Goal: Browse casually

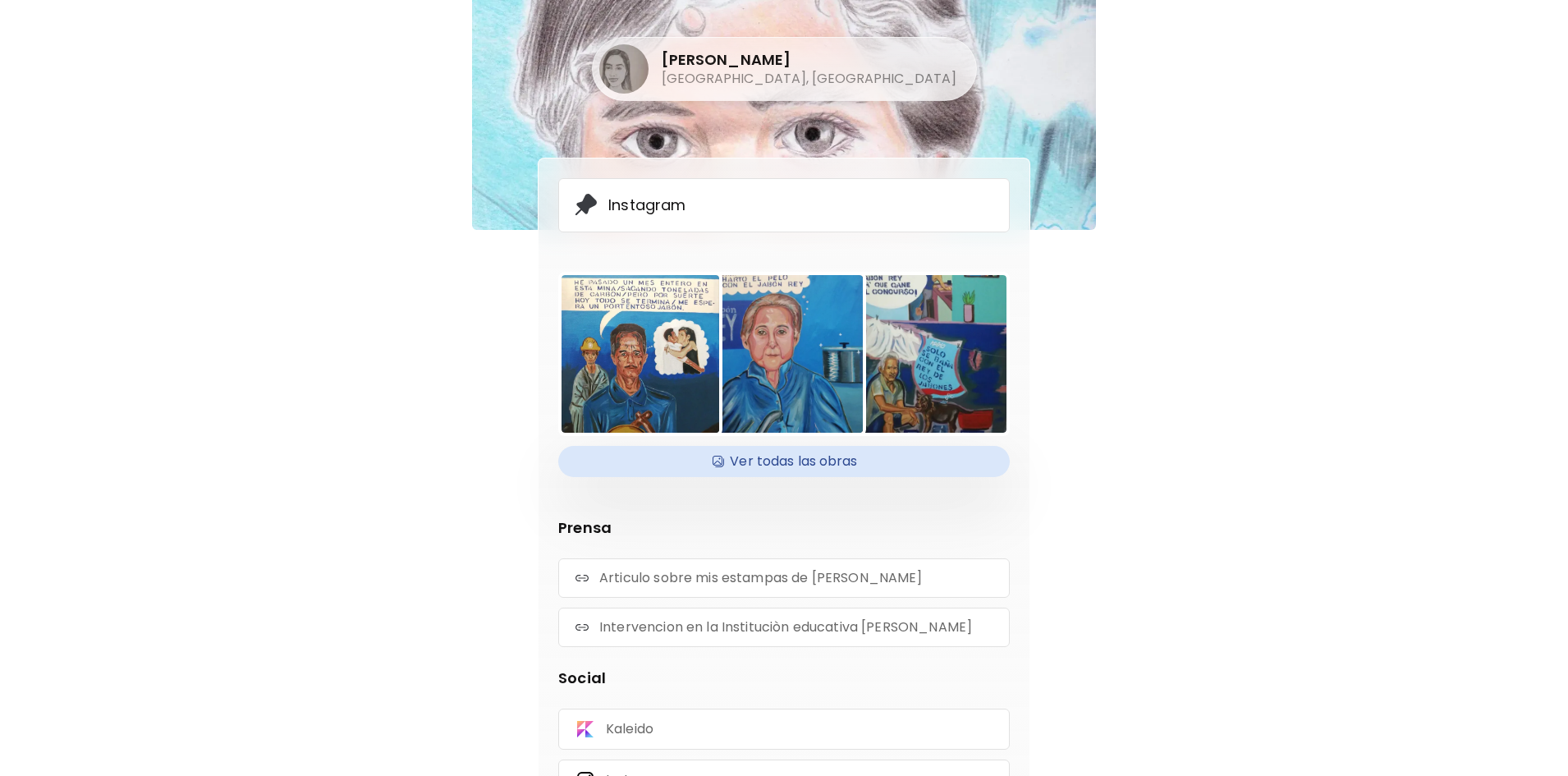
click at [782, 464] on h4 "Ver todas las obras" at bounding box center [784, 461] width 431 height 24
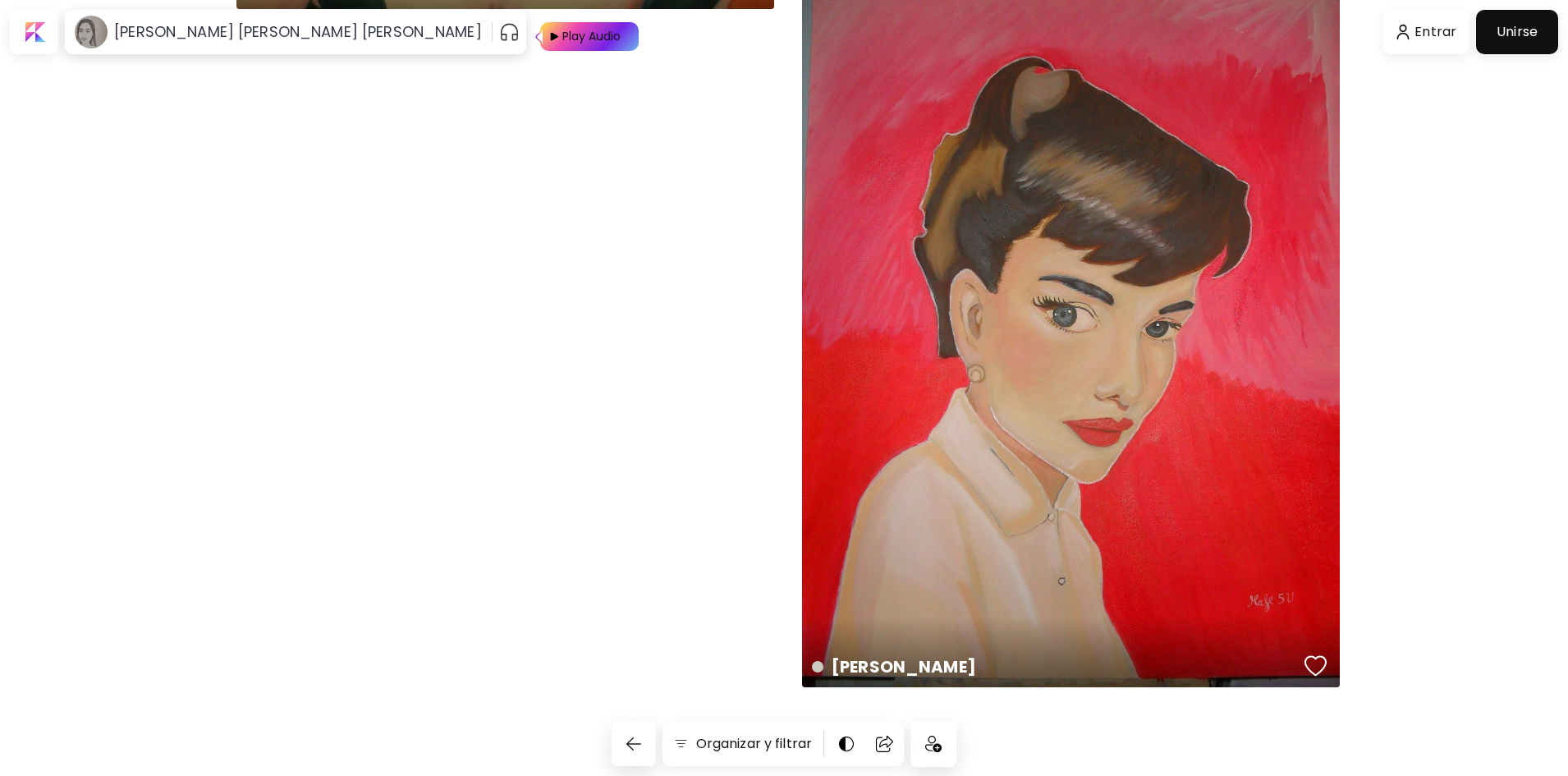
scroll to position [19122, 0]
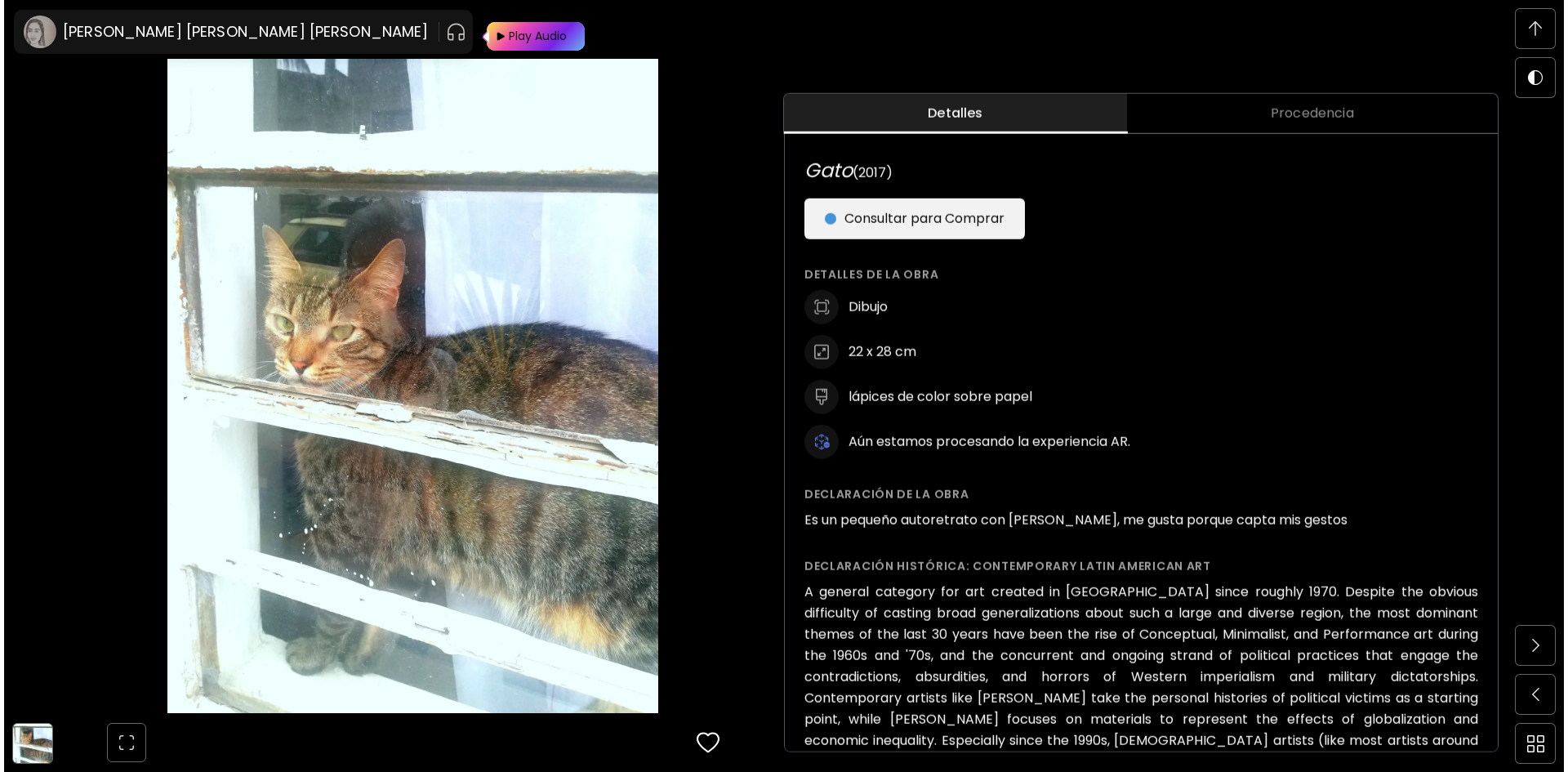
scroll to position [762, 0]
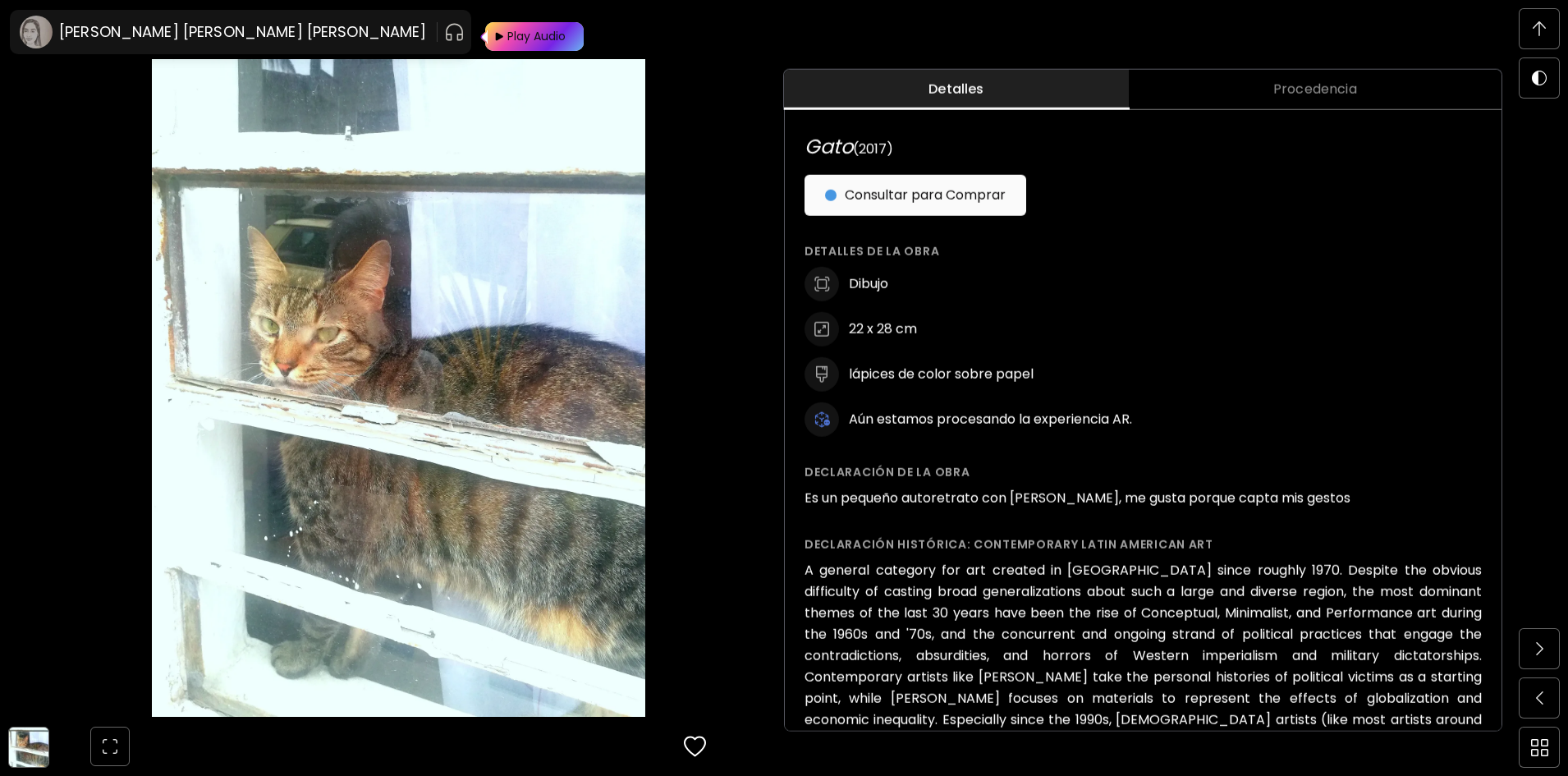
click at [479, 443] on img at bounding box center [398, 388] width 659 height 657
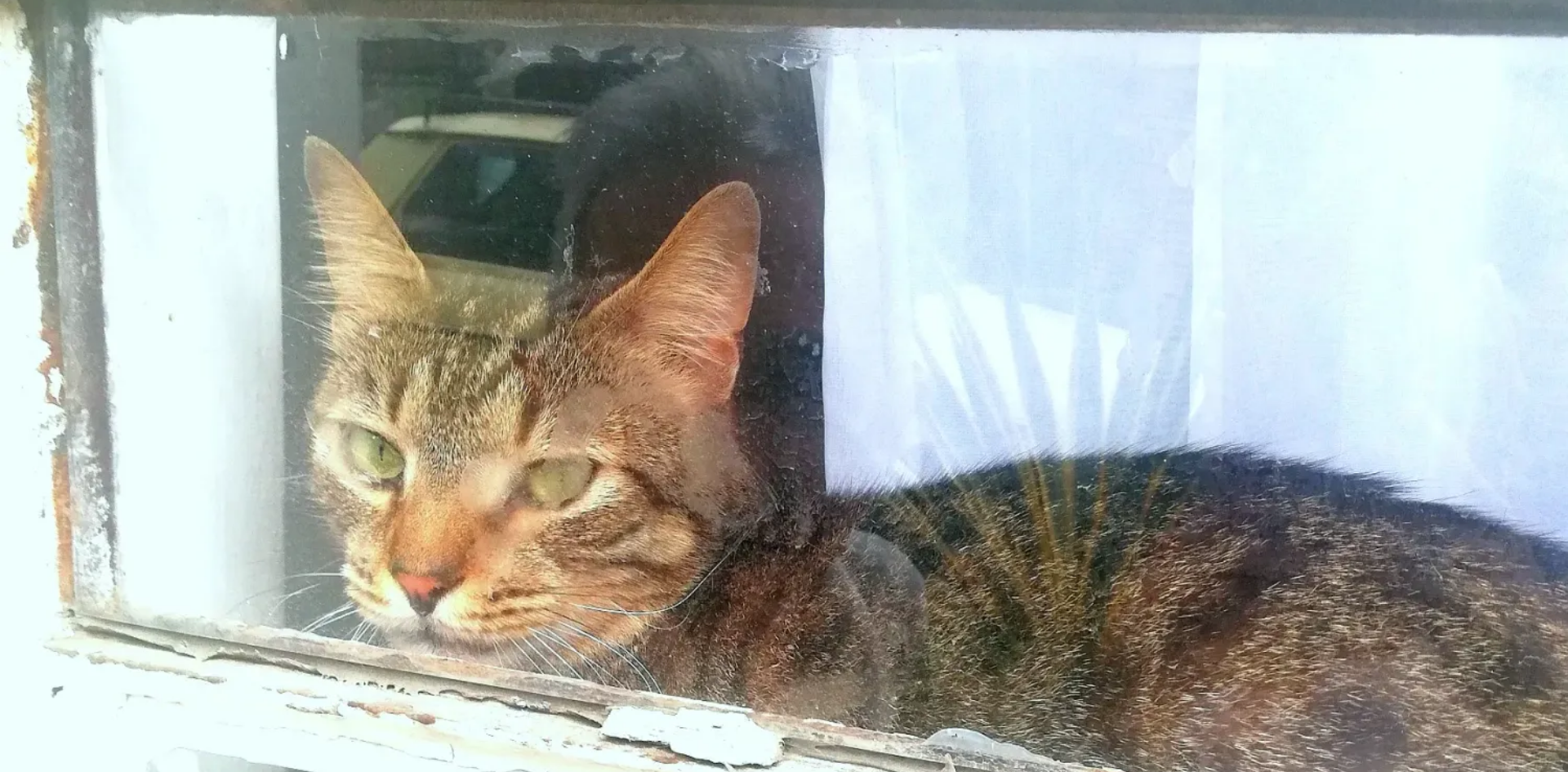
scroll to position [653, 0]
